Goal: Task Accomplishment & Management: Complete application form

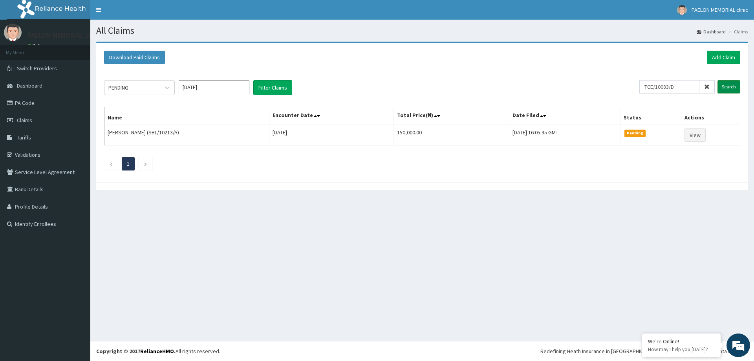
click at [726, 85] on input "Search" at bounding box center [729, 86] width 23 height 13
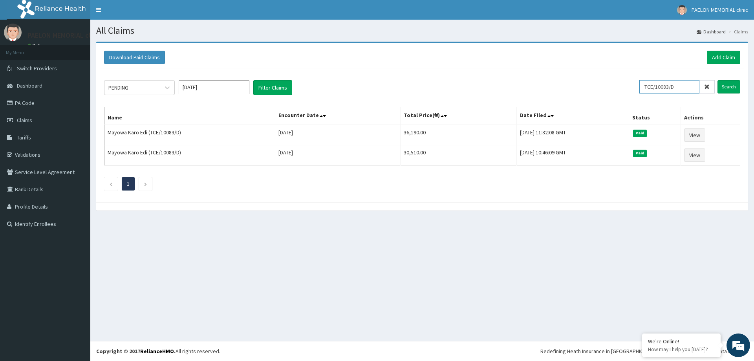
click at [692, 89] on input "TCE/10083/D" at bounding box center [669, 86] width 60 height 13
click at [724, 83] on input "Search" at bounding box center [729, 86] width 23 height 13
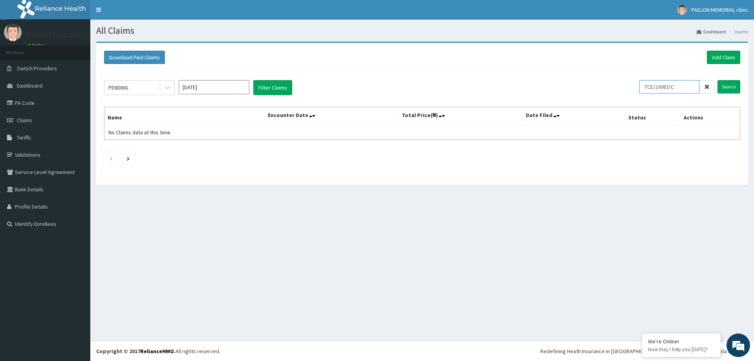
click at [682, 87] on input "TCE/10083/C" at bounding box center [669, 86] width 60 height 13
drag, startPoint x: 682, startPoint y: 87, endPoint x: 639, endPoint y: 88, distance: 43.2
click at [639, 88] on div "PENDING [DATE] Filter Claims TCE/10083/D Search" at bounding box center [422, 87] width 636 height 15
type input "TCE/10083/D"
click at [50, 103] on link "PA Code" at bounding box center [45, 102] width 90 height 17
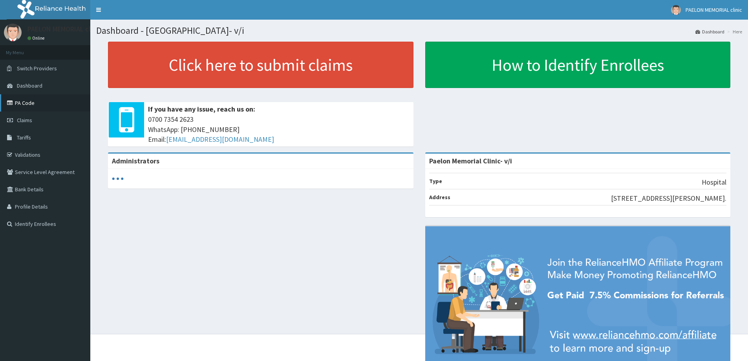
click at [46, 101] on link "PA Code" at bounding box center [45, 102] width 90 height 17
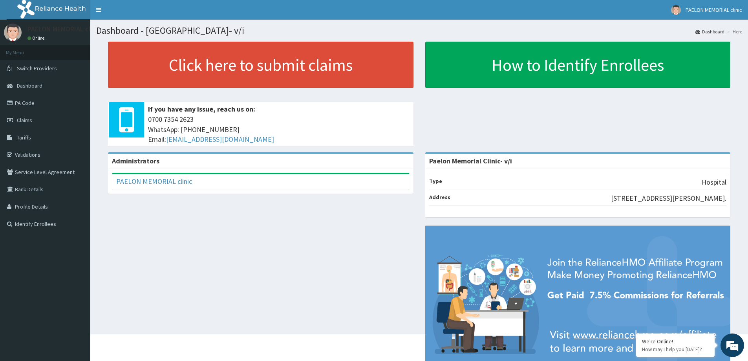
drag, startPoint x: 34, startPoint y: 122, endPoint x: 249, endPoint y: 13, distance: 241.5
click at [34, 122] on link "Claims" at bounding box center [45, 120] width 90 height 17
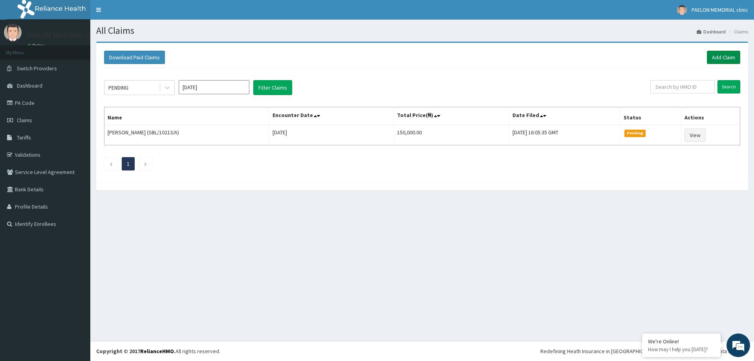
click at [722, 60] on link "Add Claim" at bounding box center [723, 57] width 33 height 13
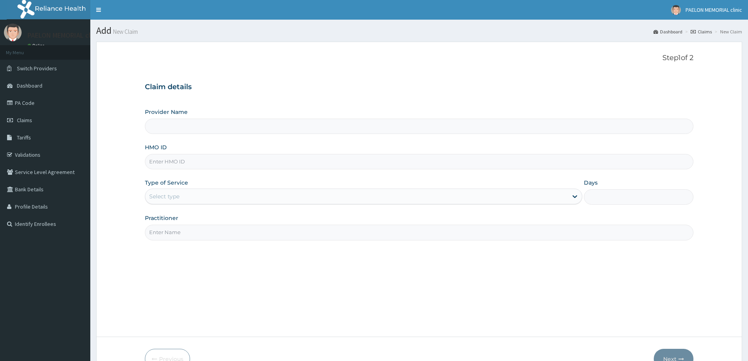
click at [169, 160] on input "HMO ID" at bounding box center [419, 161] width 549 height 15
type input "TLR/10019/E"
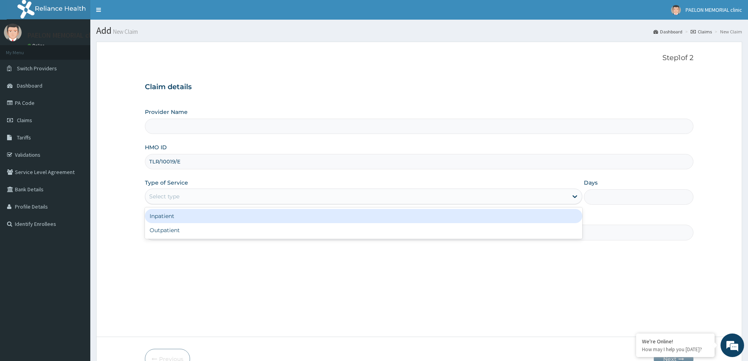
click at [207, 195] on div "Select type" at bounding box center [356, 196] width 423 height 13
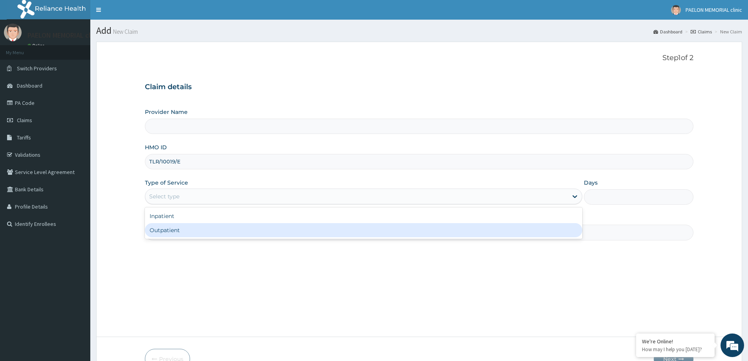
type input "Paelon Memorial Clinic- v/i"
click at [202, 227] on div "Outpatient" at bounding box center [364, 230] width 438 height 14
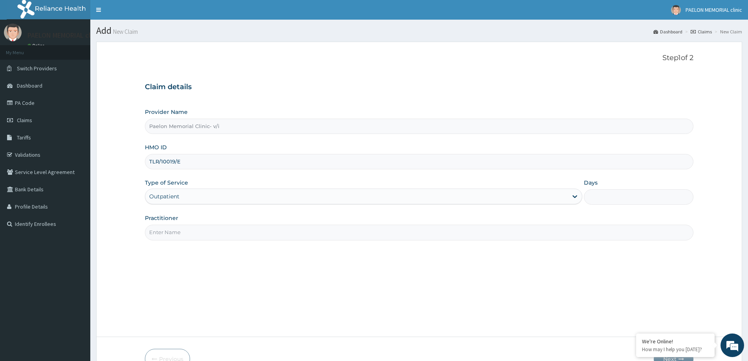
type input "1"
click at [208, 233] on input "Practitioner" at bounding box center [419, 232] width 549 height 15
type input "d"
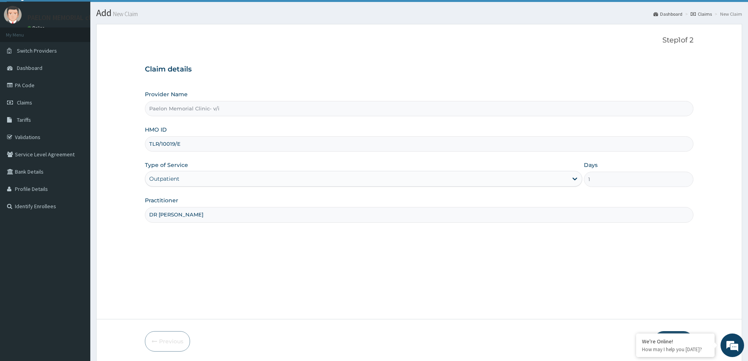
scroll to position [46, 0]
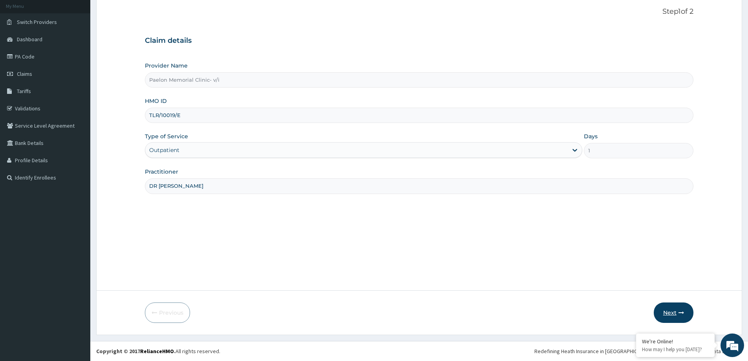
type input "DR TEMI"
click at [669, 307] on button "Next" at bounding box center [674, 312] width 40 height 20
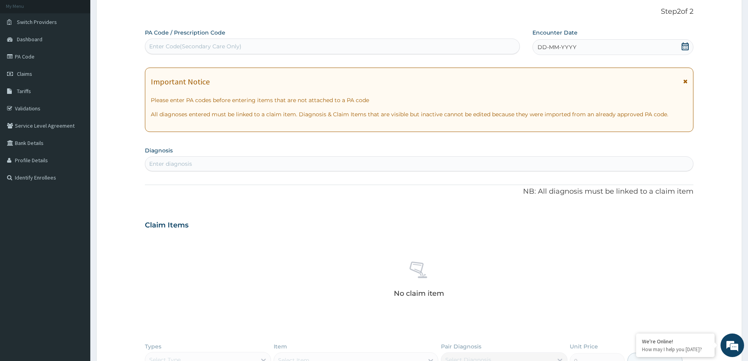
scroll to position [0, 0]
click at [296, 49] on div "Enter Code(Secondary Care Only)" at bounding box center [332, 46] width 374 height 13
paste input "PA/5A4B13"
type input "PA/5A4B13"
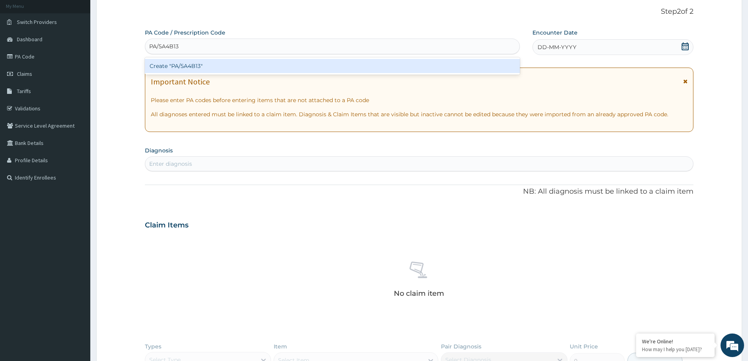
drag, startPoint x: 299, startPoint y: 66, endPoint x: 363, endPoint y: 2, distance: 90.8
click at [299, 65] on div "Create "PA/5A4B13"" at bounding box center [332, 66] width 375 height 14
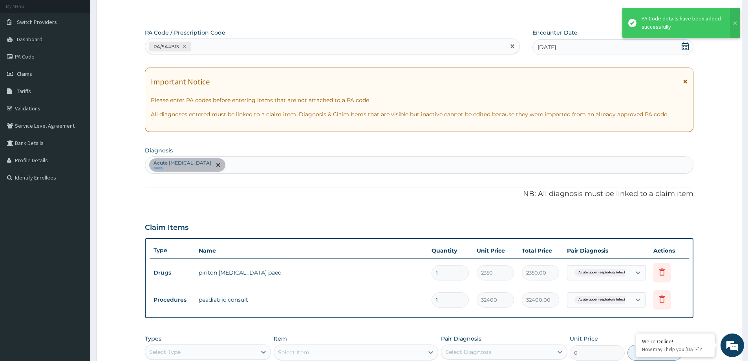
click at [315, 46] on div "PA/5A4B13" at bounding box center [325, 46] width 360 height 13
paste input "PA/418C1F"
type input "PA/418C1F"
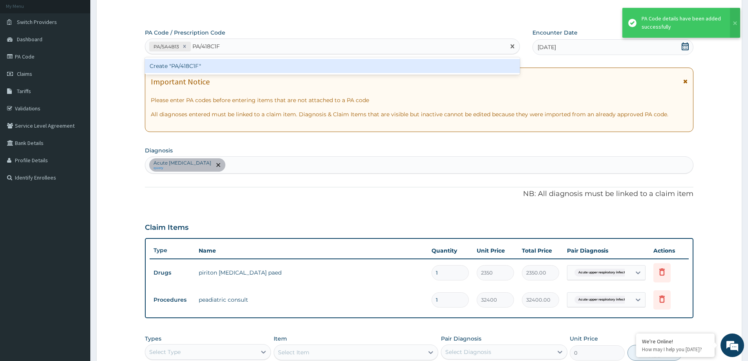
click at [313, 68] on div "Create "PA/418C1F"" at bounding box center [332, 66] width 375 height 14
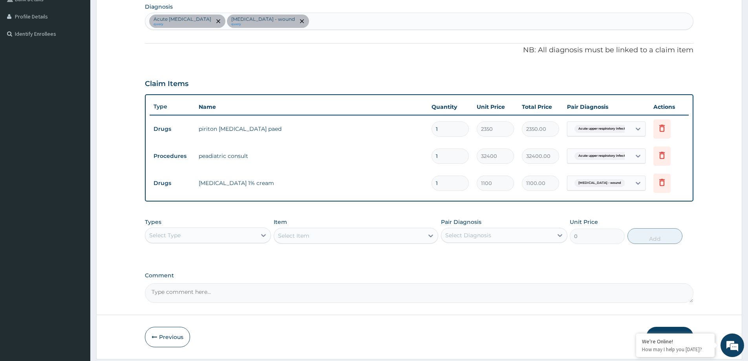
scroll to position [214, 0]
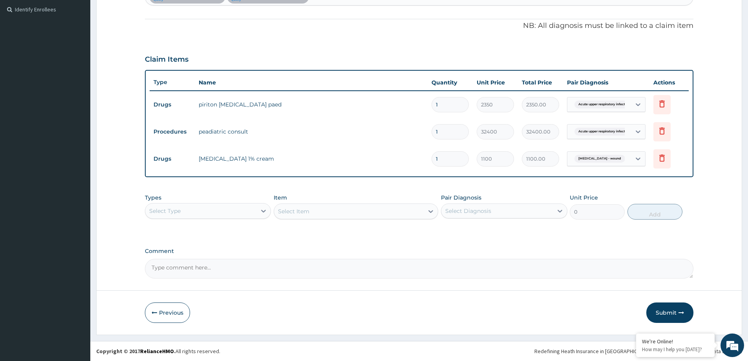
click at [249, 205] on div "Select Type" at bounding box center [200, 211] width 111 height 13
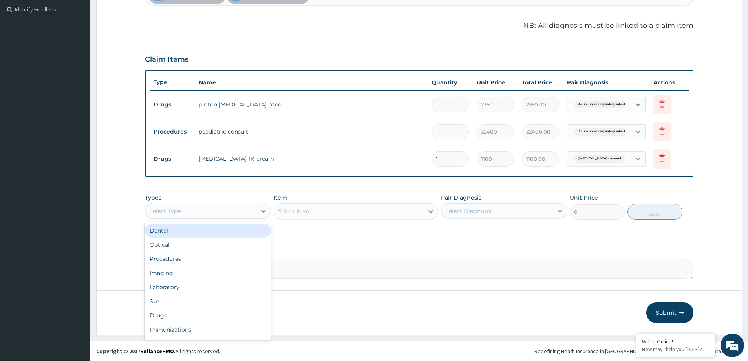
type input "L"
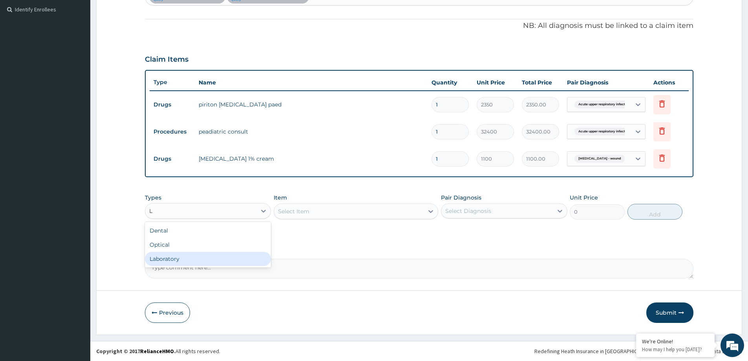
click at [202, 256] on div "Laboratory" at bounding box center [208, 259] width 126 height 14
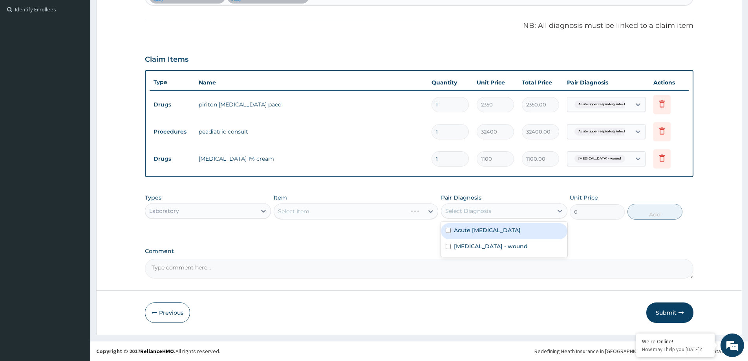
click at [478, 205] on div "Select Diagnosis" at bounding box center [496, 211] width 111 height 13
click at [482, 223] on div "Acute upper respiratory infection" at bounding box center [504, 231] width 126 height 16
checkbox input "true"
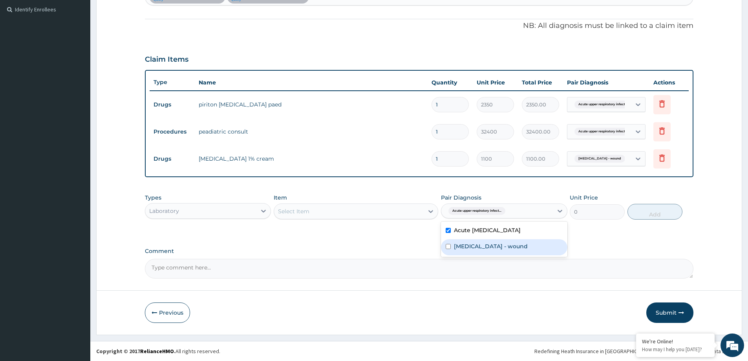
drag, startPoint x: 502, startPoint y: 248, endPoint x: 410, endPoint y: 233, distance: 92.8
click at [501, 248] on label "Insect bite - wound" at bounding box center [491, 246] width 74 height 8
checkbox input "true"
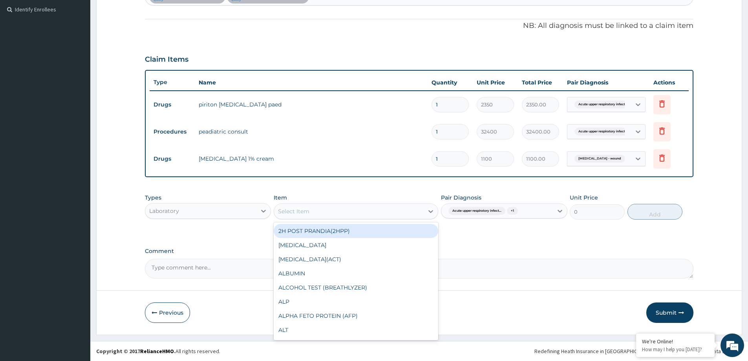
click at [382, 214] on div "Select Item" at bounding box center [349, 211] width 150 height 13
type input "FUL"
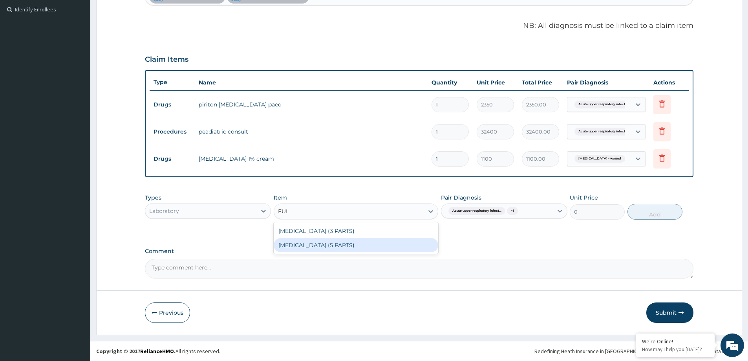
click at [350, 247] on div "FULL BLOOD COUNT (5 PARTS)" at bounding box center [356, 245] width 165 height 14
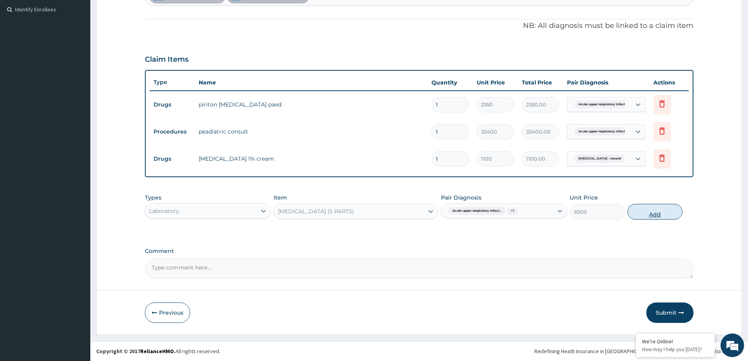
click at [654, 218] on button "Add" at bounding box center [655, 212] width 55 height 16
type input "0"
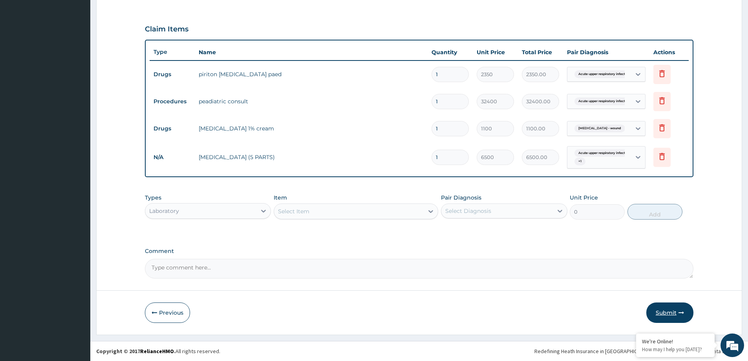
click at [675, 315] on button "Submit" at bounding box center [670, 312] width 47 height 20
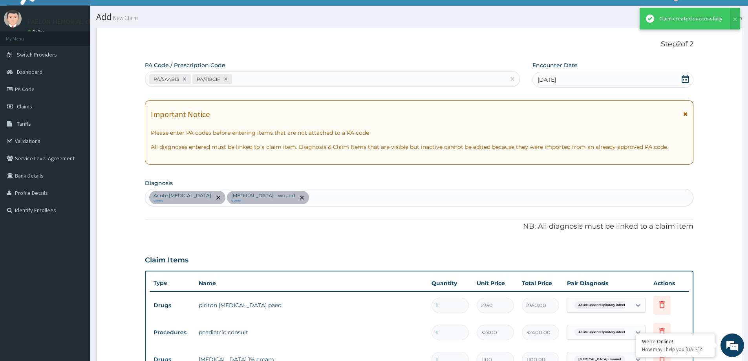
scroll to position [245, 0]
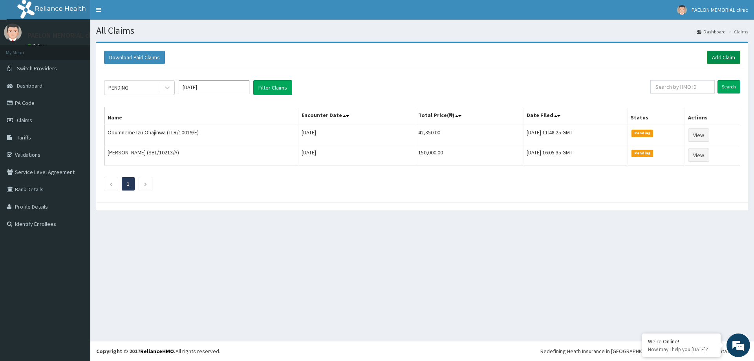
click at [726, 54] on link "Add Claim" at bounding box center [723, 57] width 33 height 13
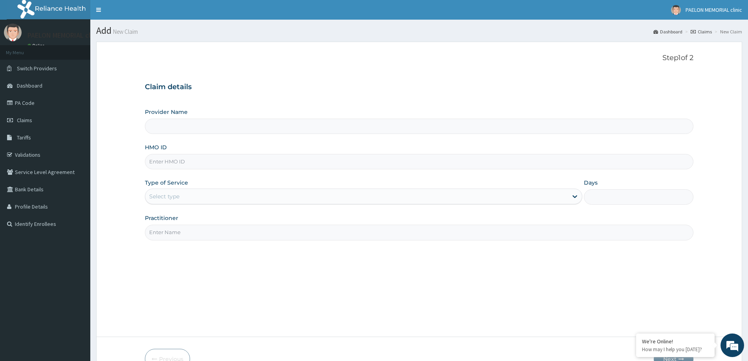
type input "Paelon Memorial Clinic- v/i"
